Goal: Task Accomplishment & Management: Manage account settings

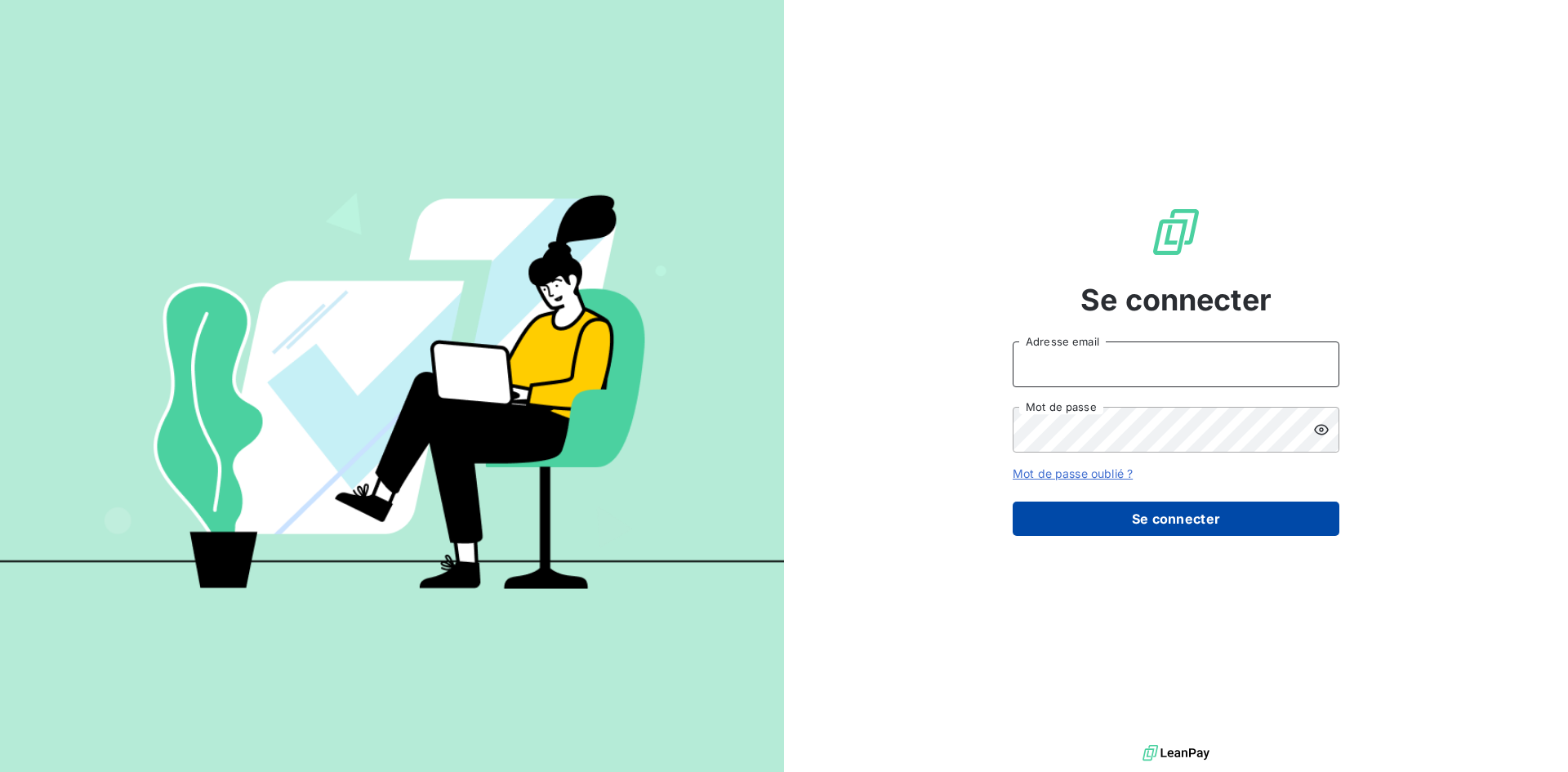
type input "[PERSON_NAME][EMAIL_ADDRESS][DOMAIN_NAME]"
click at [1166, 518] on button "Se connecter" at bounding box center [1176, 518] width 326 height 34
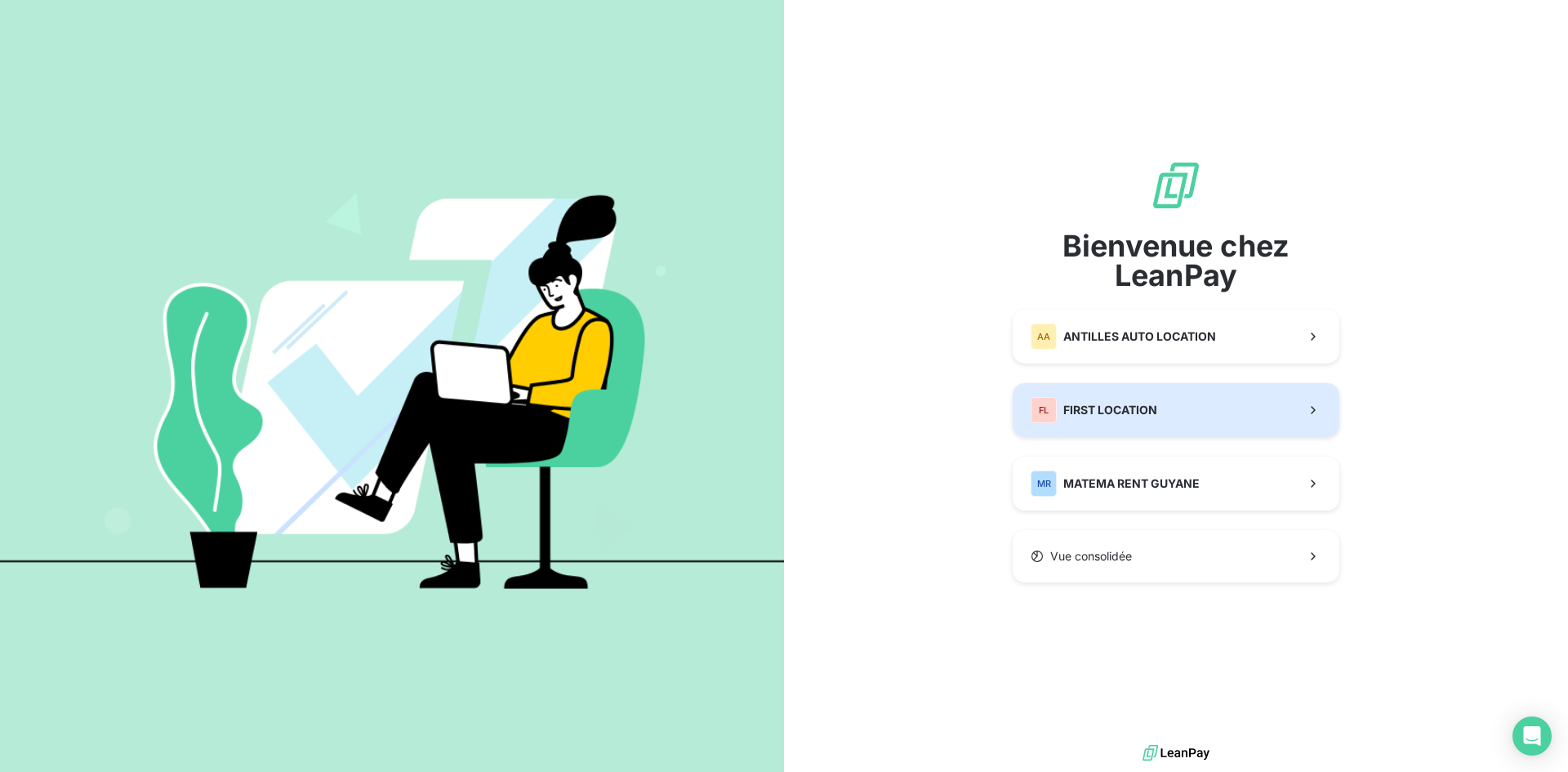
click at [1177, 418] on button "FL FIRST LOCATION" at bounding box center [1176, 411] width 326 height 54
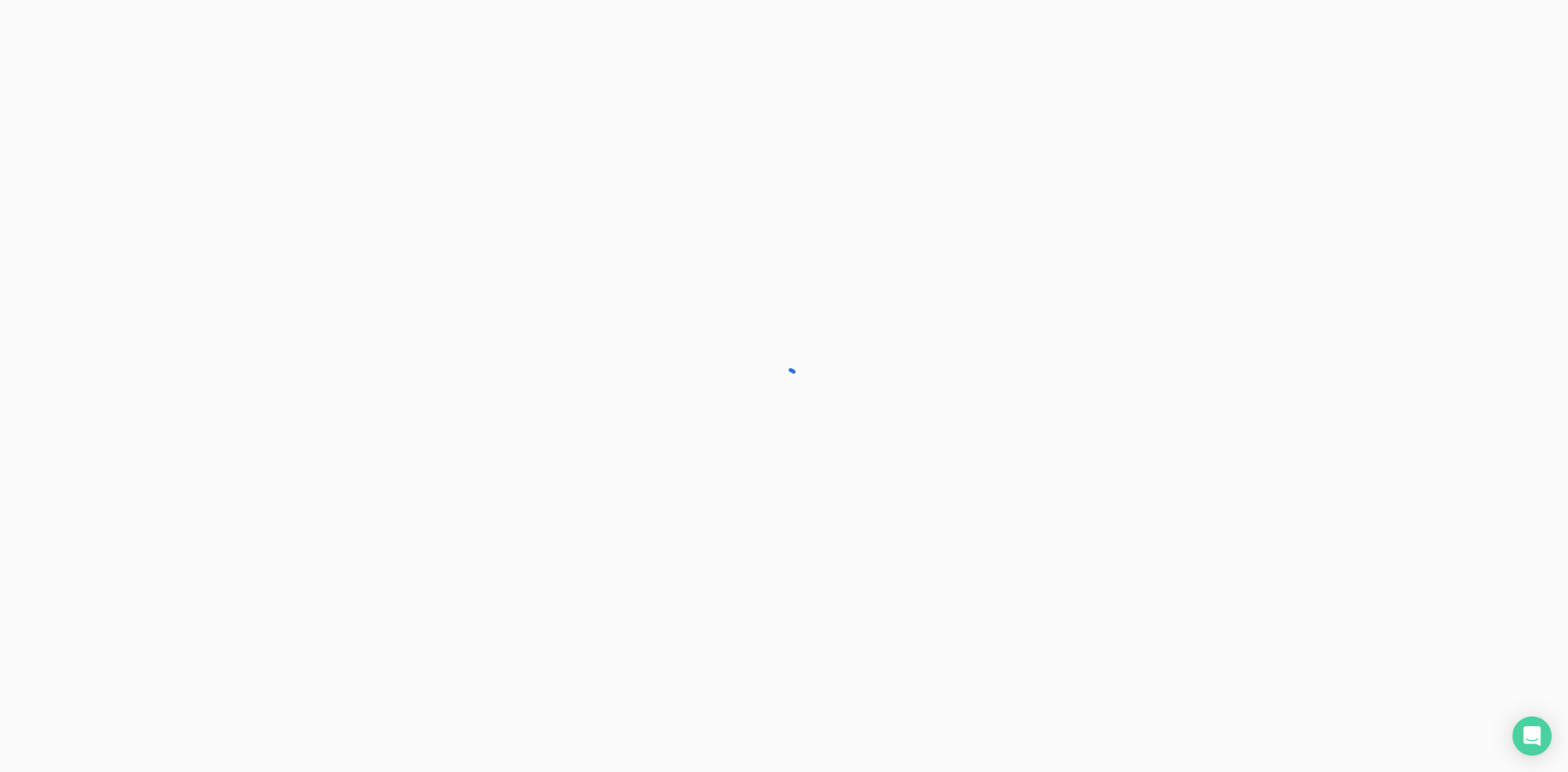
click at [1179, 419] on div at bounding box center [784, 386] width 1568 height 772
click at [1179, 417] on div at bounding box center [784, 386] width 1568 height 772
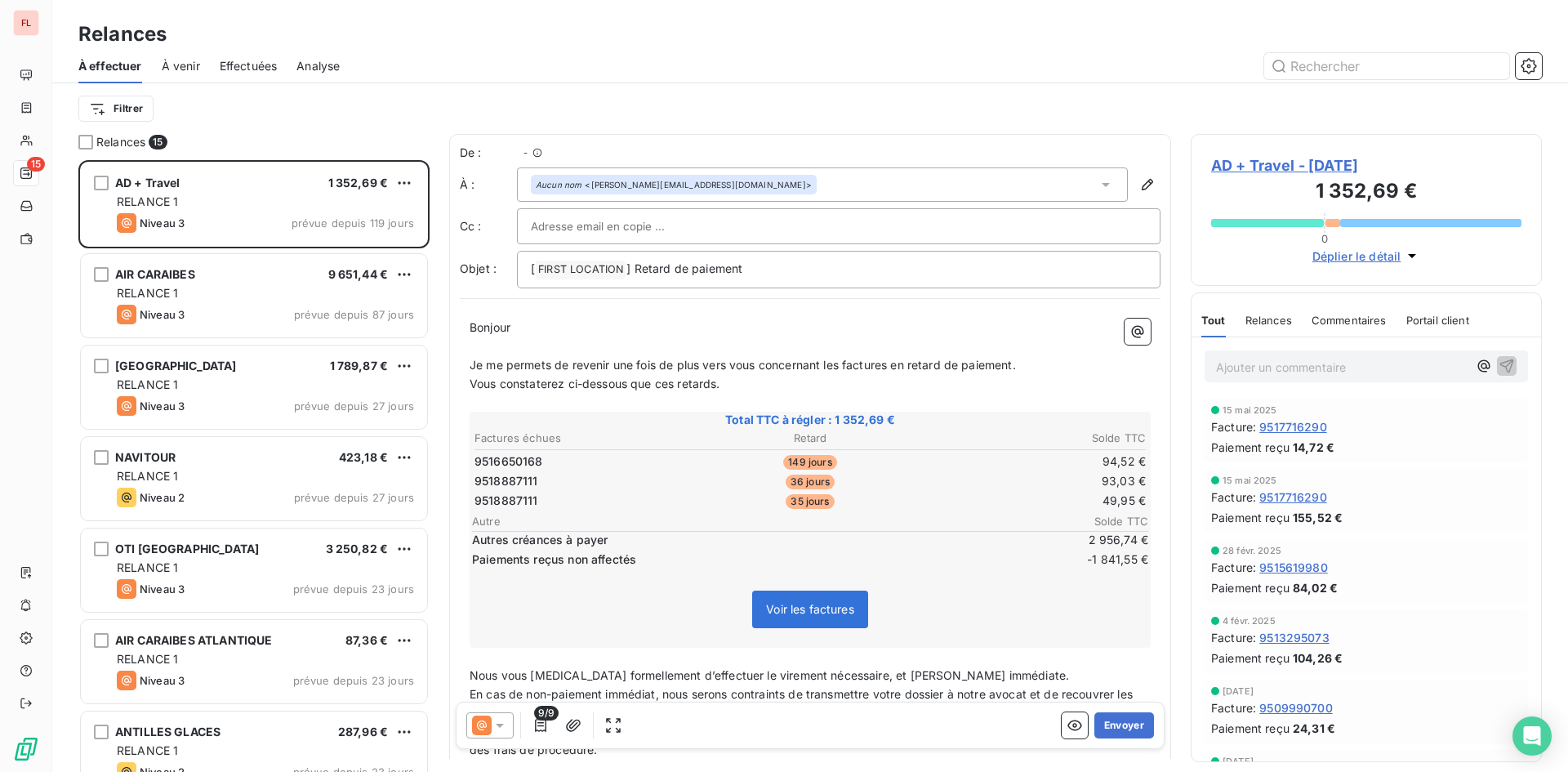
scroll to position [600, 339]
